Goal: Information Seeking & Learning: Learn about a topic

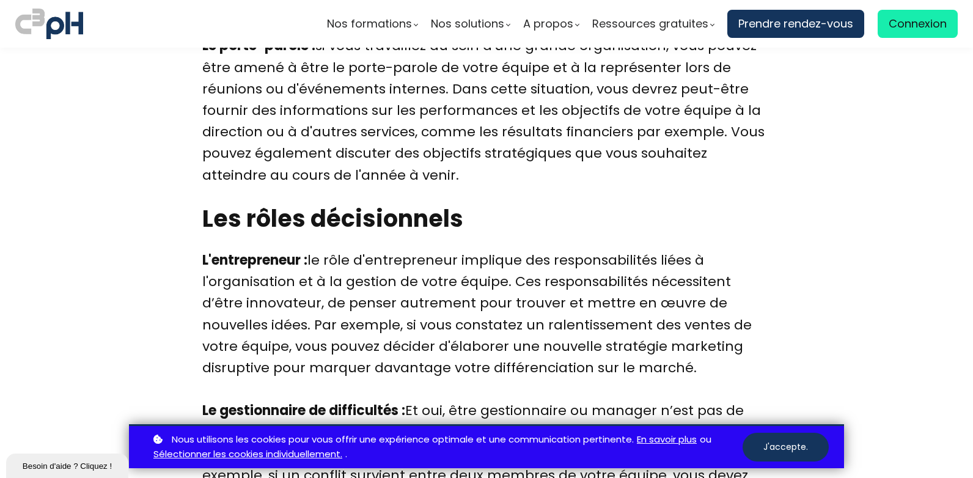
scroll to position [3239, 0]
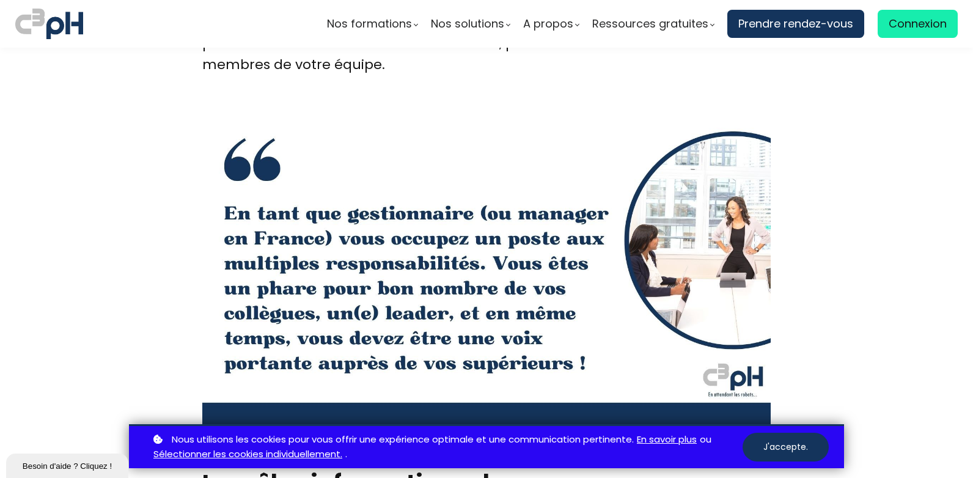
scroll to position [2383, 0]
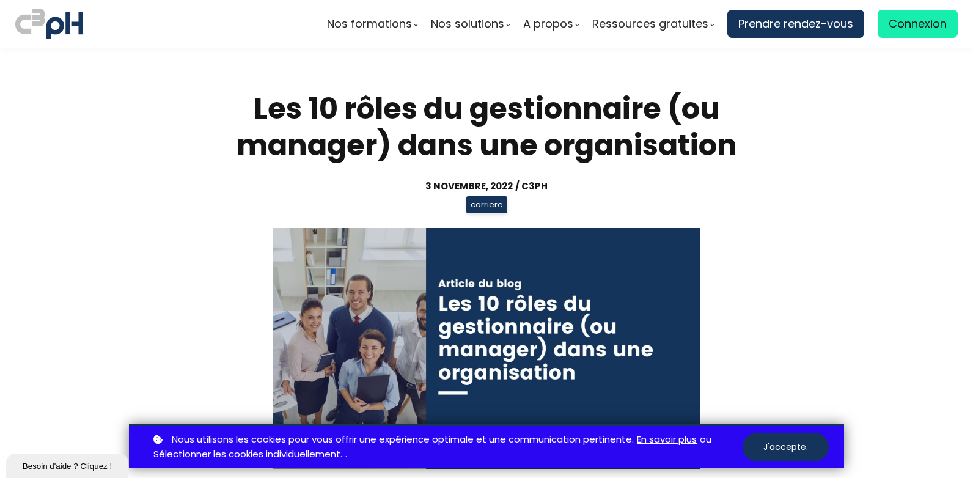
scroll to position [2383, 0]
